Goal: Transaction & Acquisition: Purchase product/service

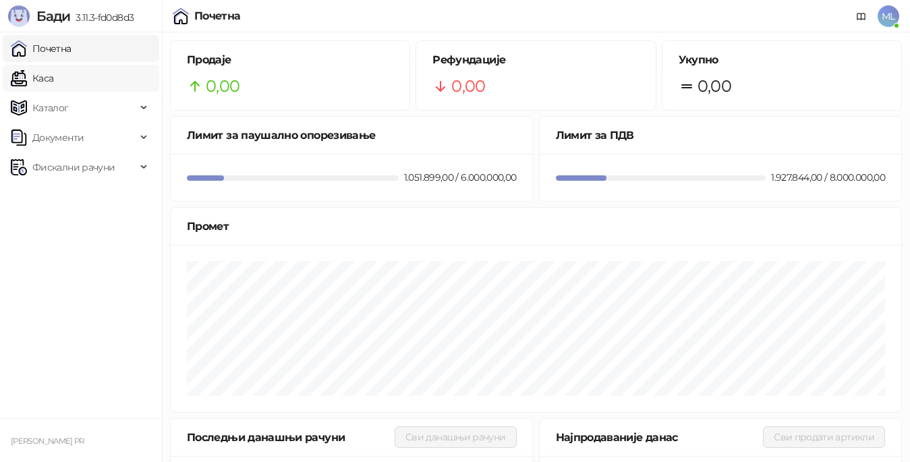
click at [53, 76] on link "Каса" at bounding box center [32, 78] width 43 height 27
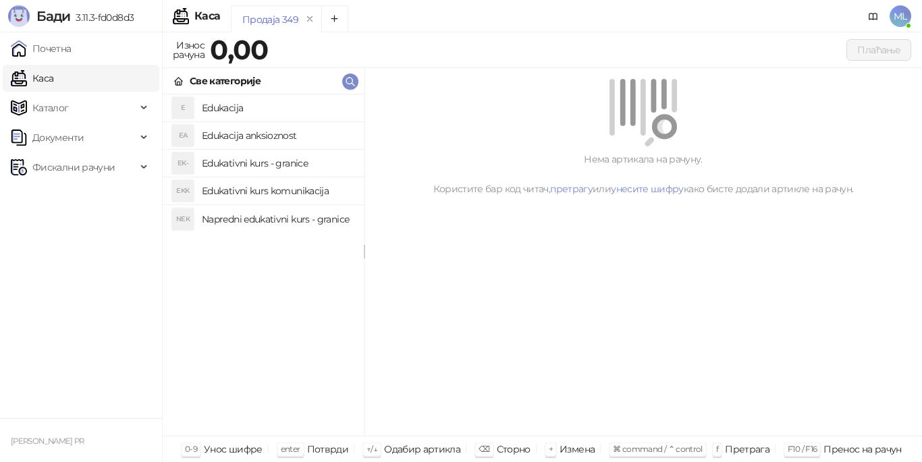
click at [224, 109] on h4 "Edukacija" at bounding box center [277, 108] width 151 height 22
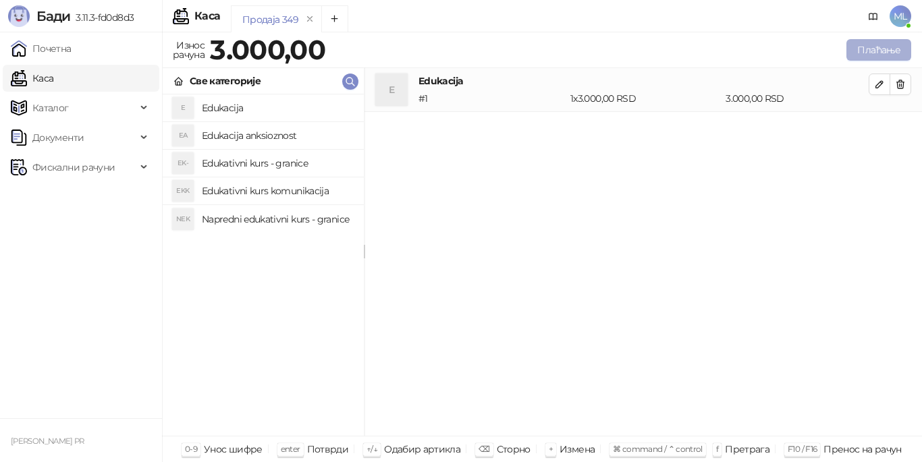
click at [861, 51] on button "Плаћање" at bounding box center [878, 50] width 65 height 22
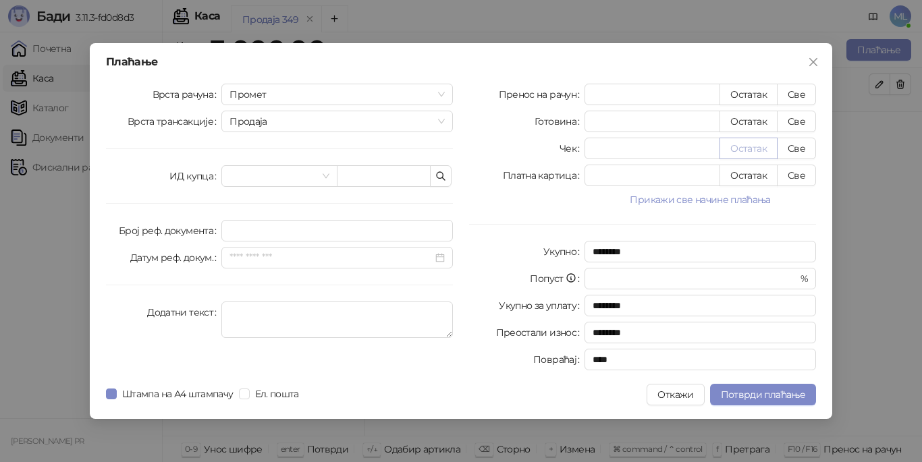
drag, startPoint x: 789, startPoint y: 90, endPoint x: 732, endPoint y: 148, distance: 81.6
click at [789, 90] on button "Све" at bounding box center [796, 95] width 39 height 22
type input "****"
click at [728, 390] on span "Потврди плаћање" at bounding box center [763, 395] width 84 height 12
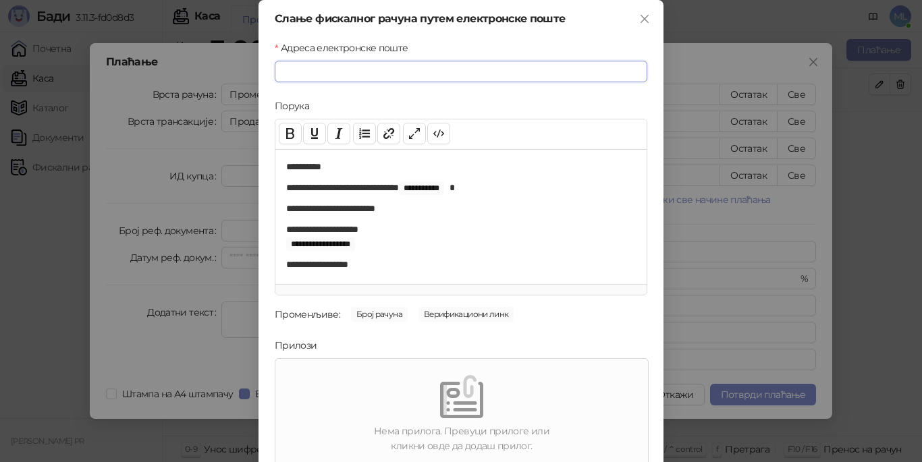
click at [402, 68] on input "Адреса електронске поште" at bounding box center [461, 72] width 373 height 22
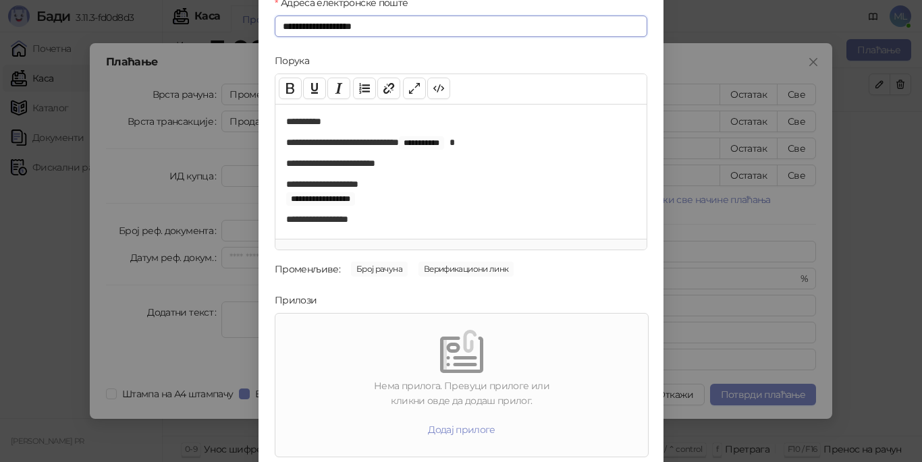
scroll to position [92, 0]
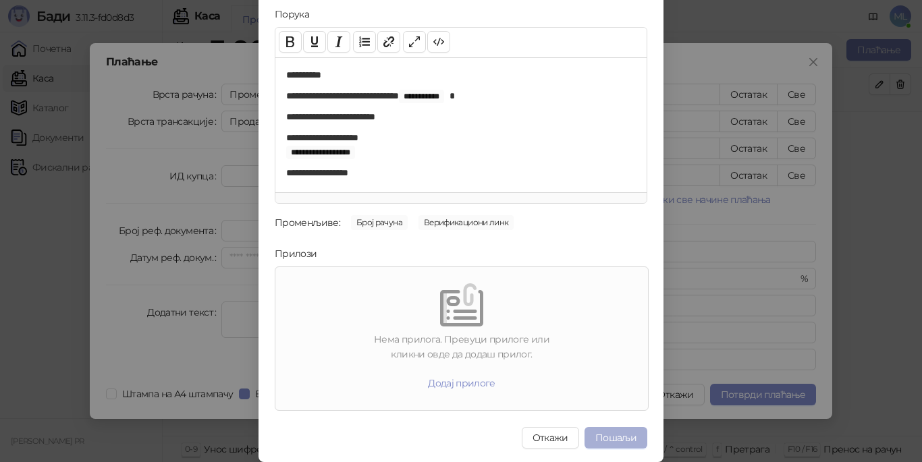
type input "**********"
click at [613, 438] on button "Пошаљи" at bounding box center [615, 438] width 63 height 22
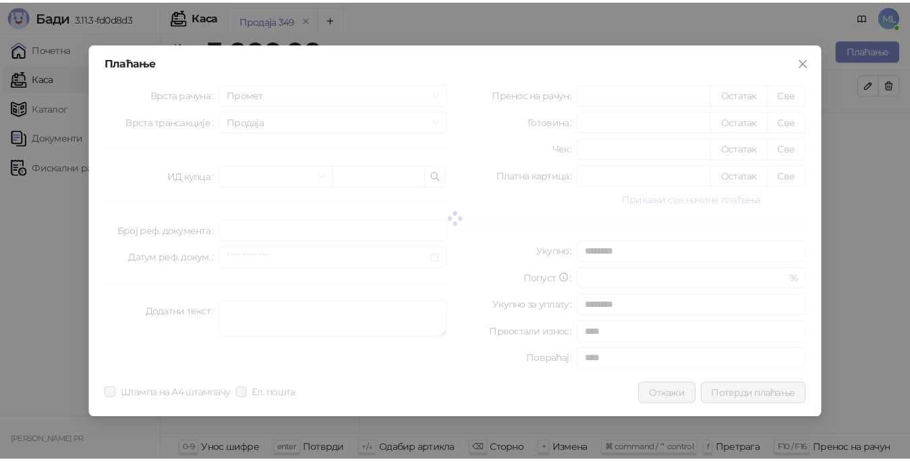
scroll to position [0, 0]
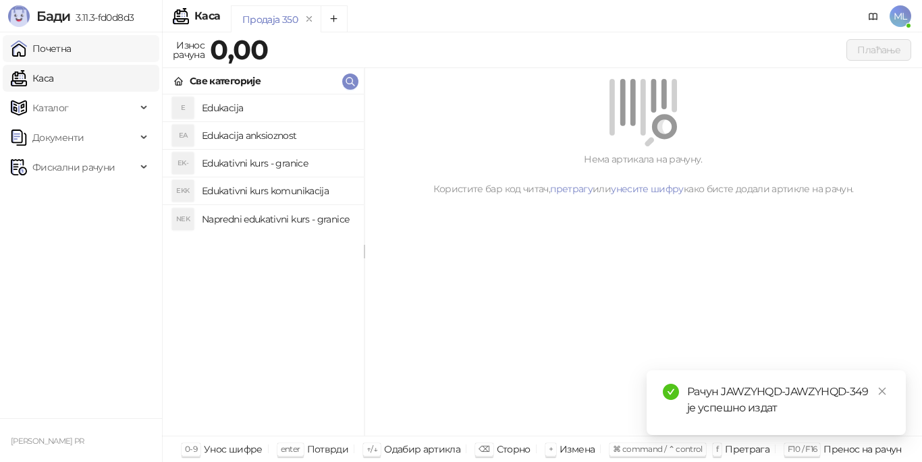
click at [71, 44] on link "Почетна" at bounding box center [41, 48] width 61 height 27
